Goal: Task Accomplishment & Management: Manage account settings

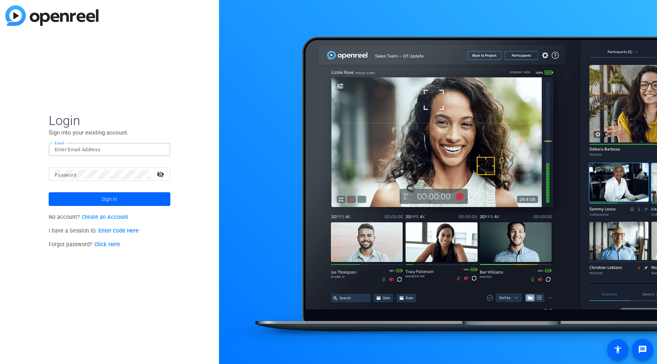
click at [97, 153] on input "Email" at bounding box center [110, 149] width 110 height 9
type input "[PERSON_NAME][EMAIL_ADDRESS][PERSON_NAME][DOMAIN_NAME]"
click at [49, 193] on button "Sign in" at bounding box center [110, 200] width 122 height 14
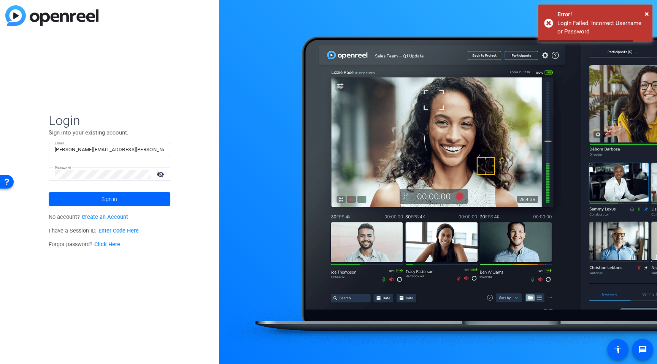
click at [118, 179] on div at bounding box center [103, 174] width 96 height 13
click at [49, 193] on button "Sign in" at bounding box center [110, 200] width 122 height 14
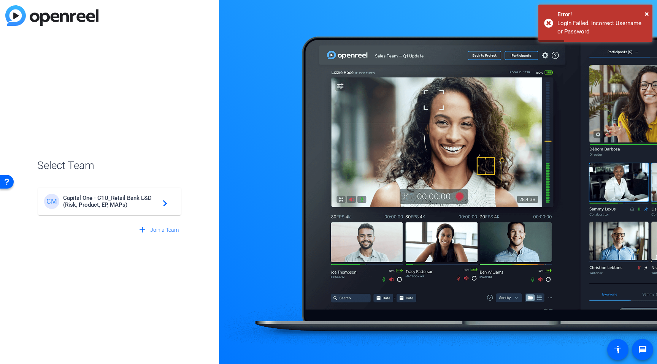
click at [111, 201] on span "Capital One - C1U_Retail Bank L&D (Risk, Product, EP, MAPs)" at bounding box center [110, 202] width 95 height 14
